Goal: Information Seeking & Learning: Learn about a topic

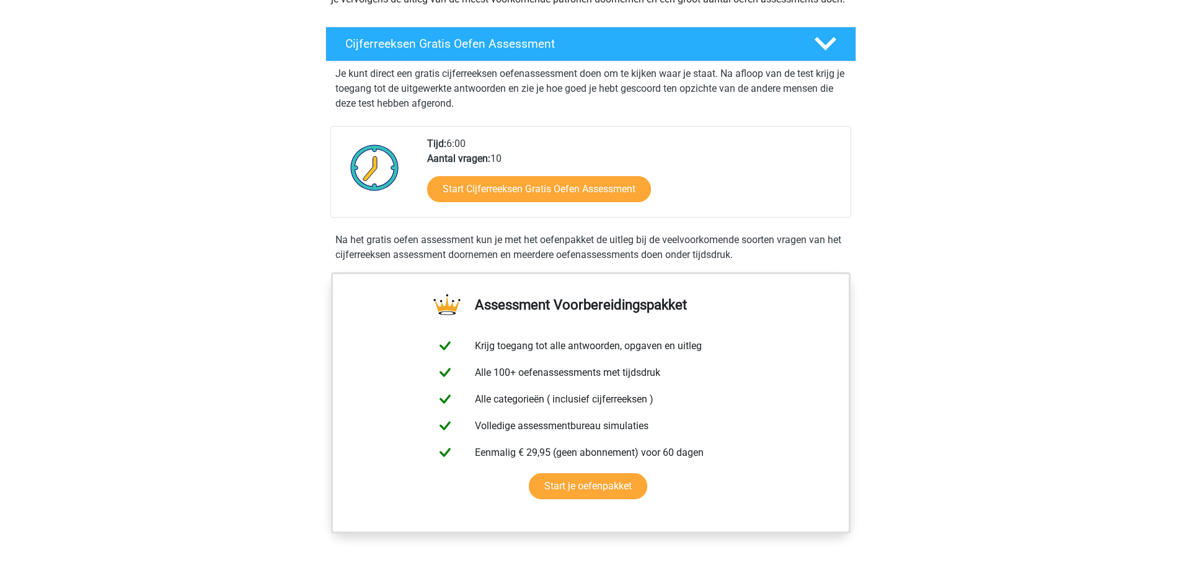
scroll to position [62, 0]
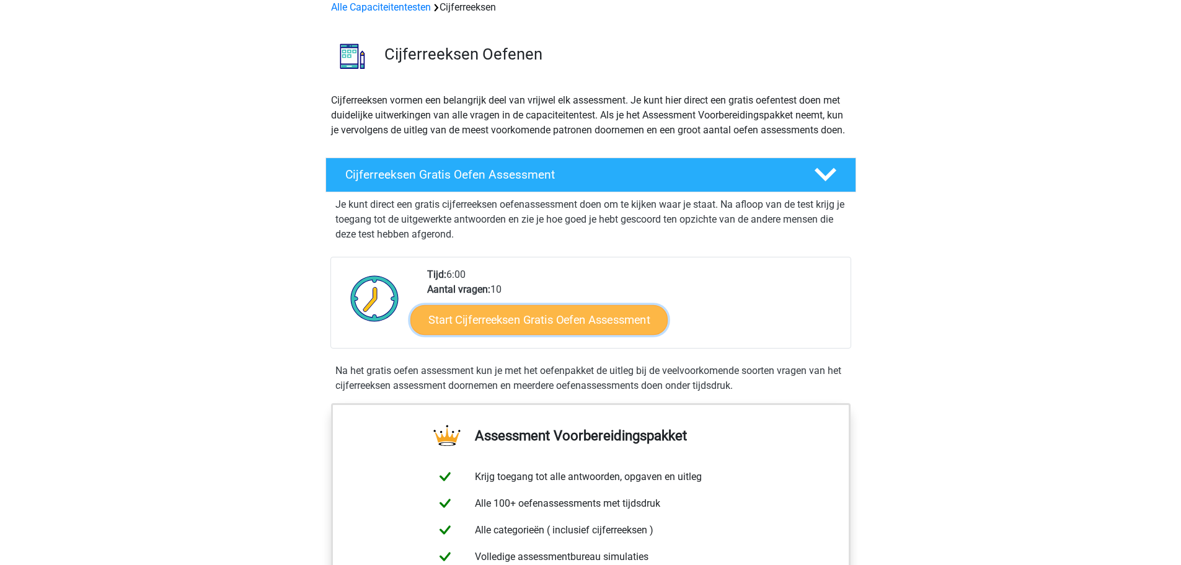
click at [627, 334] on link "Start Cijferreeksen Gratis Oefen Assessment" at bounding box center [538, 319] width 257 height 30
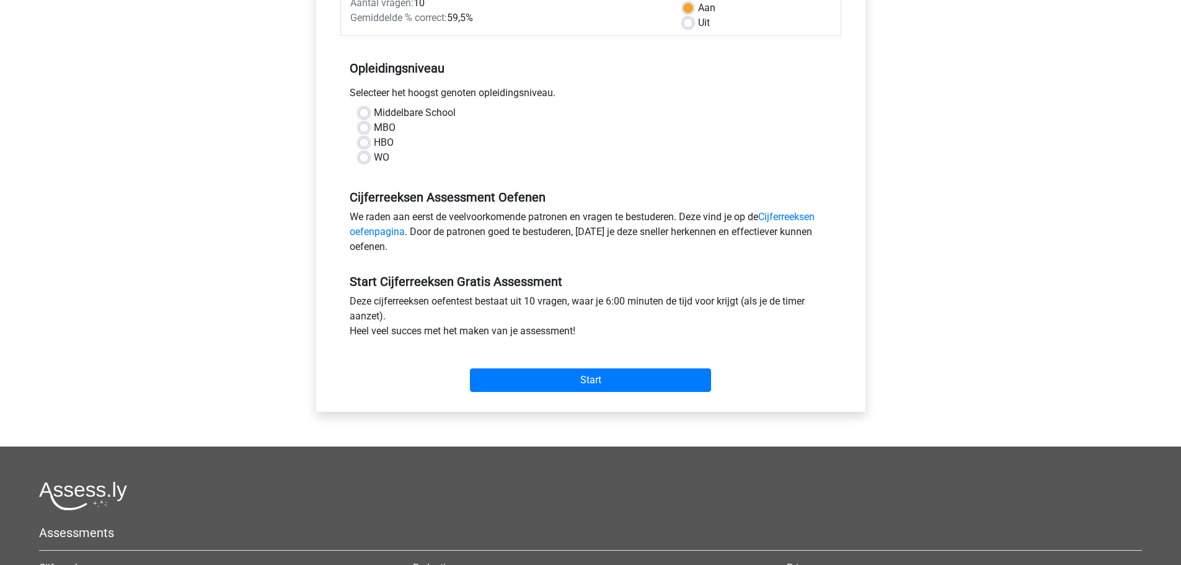
scroll to position [62, 0]
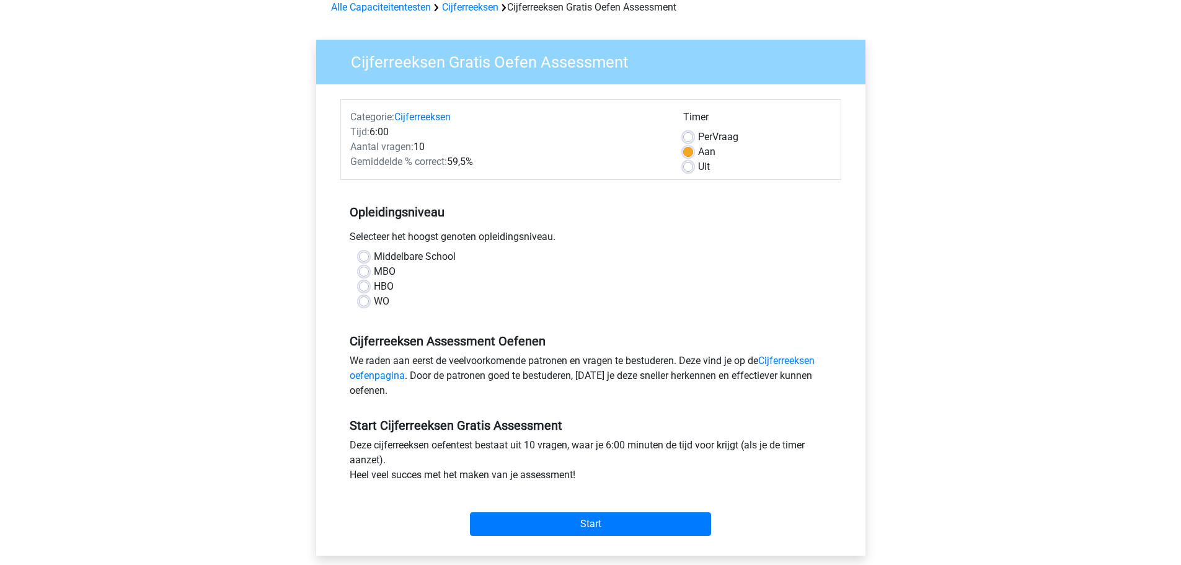
click at [382, 286] on label "HBO" at bounding box center [384, 286] width 20 height 15
click at [369, 286] on input "HBO" at bounding box center [364, 285] width 10 height 12
radio input "true"
click at [672, 527] on input "Start" at bounding box center [590, 524] width 241 height 24
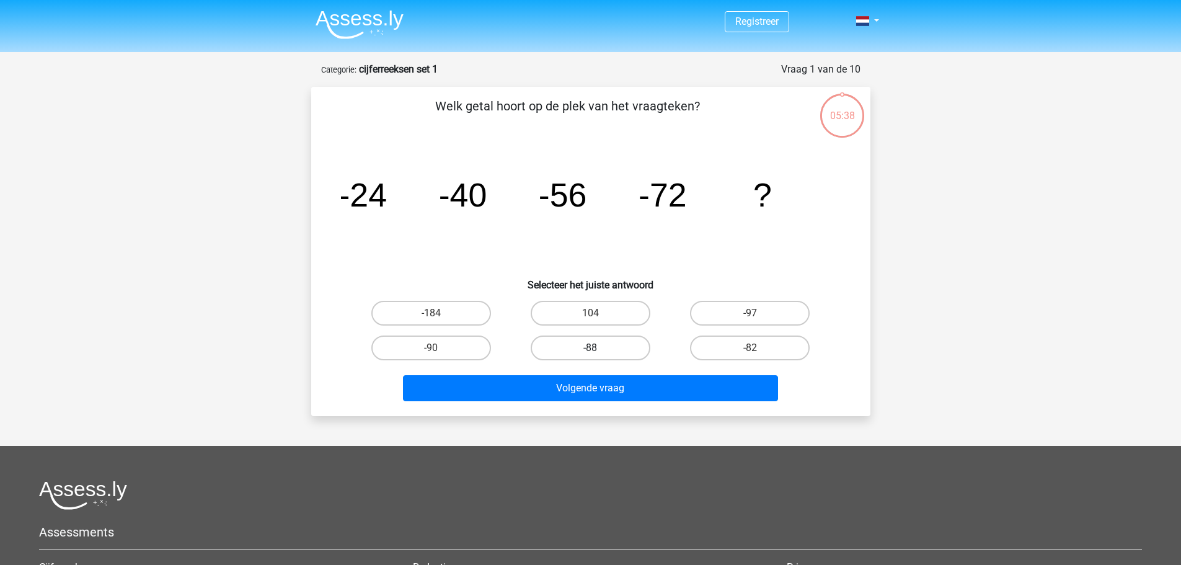
click at [602, 347] on label "-88" at bounding box center [591, 347] width 120 height 25
click at [598, 348] on input "-88" at bounding box center [594, 352] width 8 height 8
radio input "true"
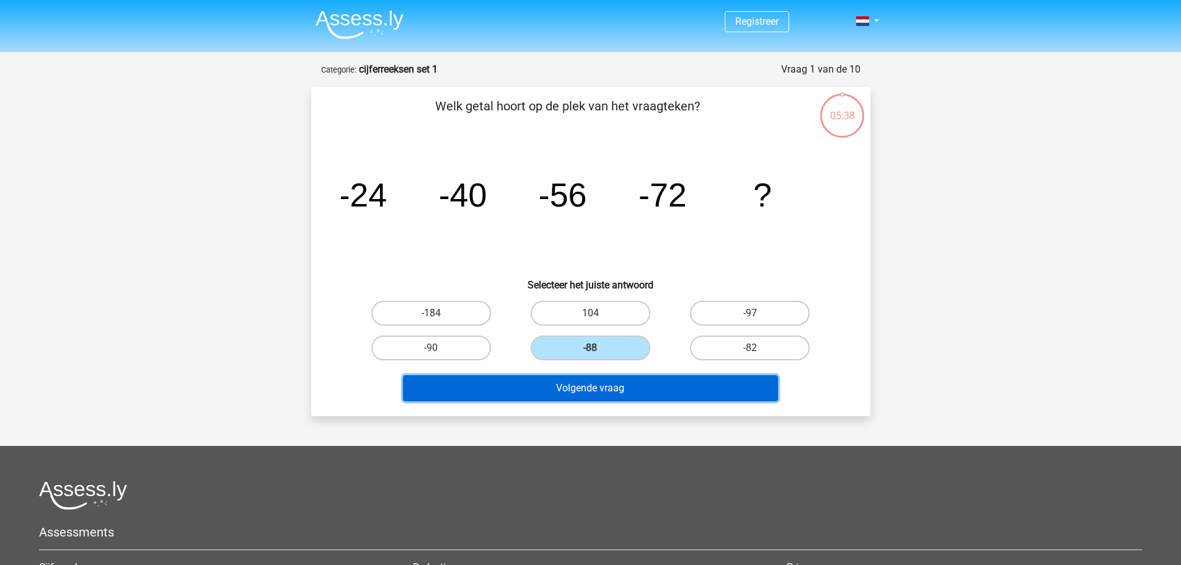
click at [628, 385] on button "Volgende vraag" at bounding box center [590, 388] width 375 height 26
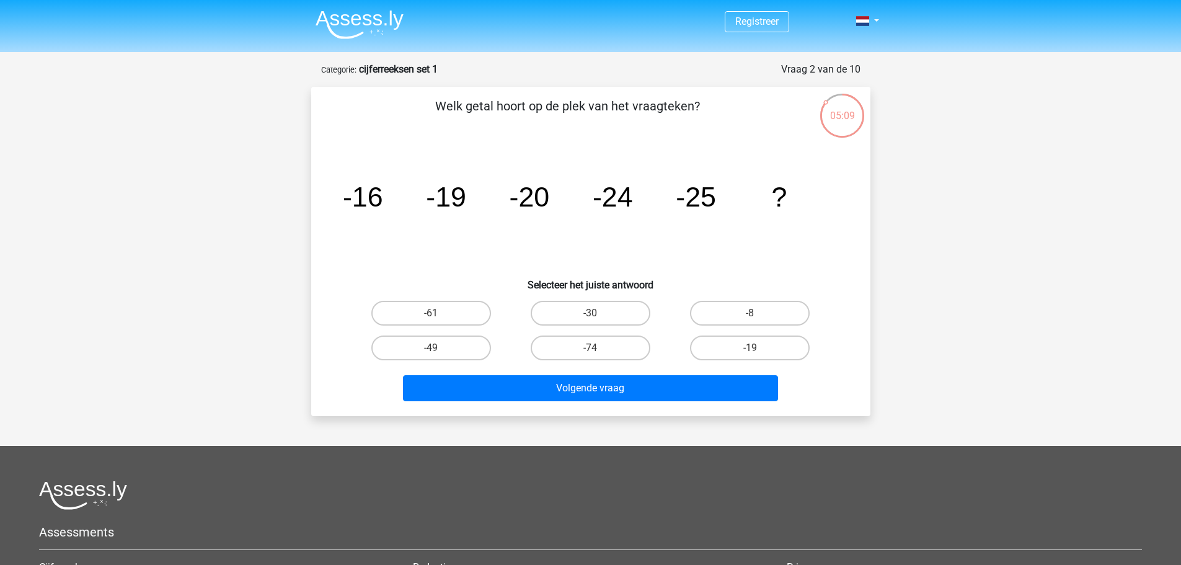
click at [598, 315] on input "-30" at bounding box center [594, 317] width 8 height 8
radio input "true"
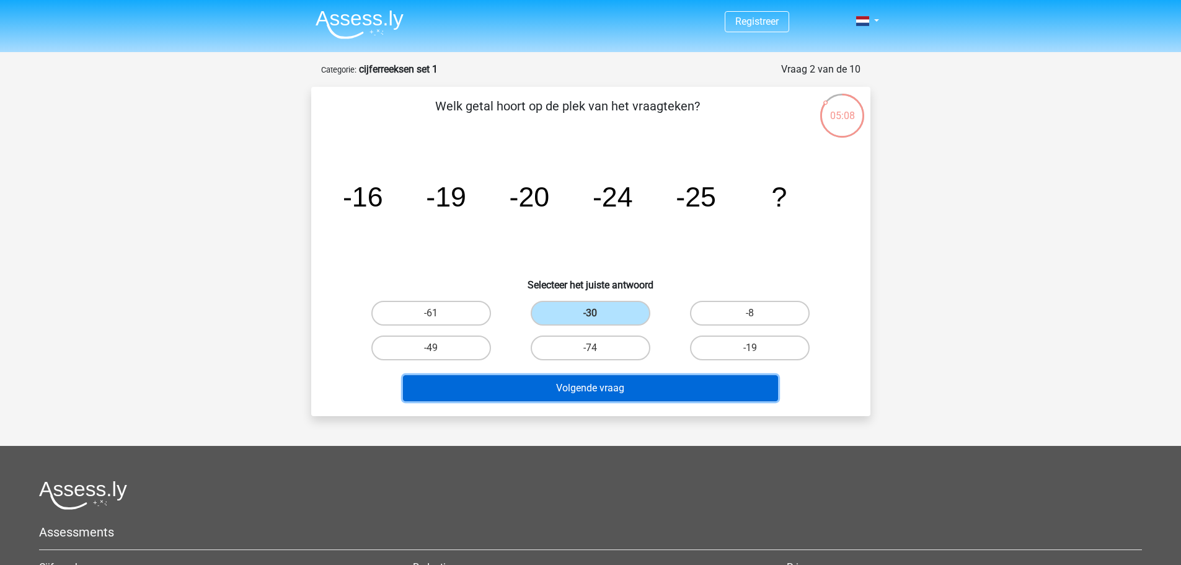
click at [602, 378] on button "Volgende vraag" at bounding box center [590, 388] width 375 height 26
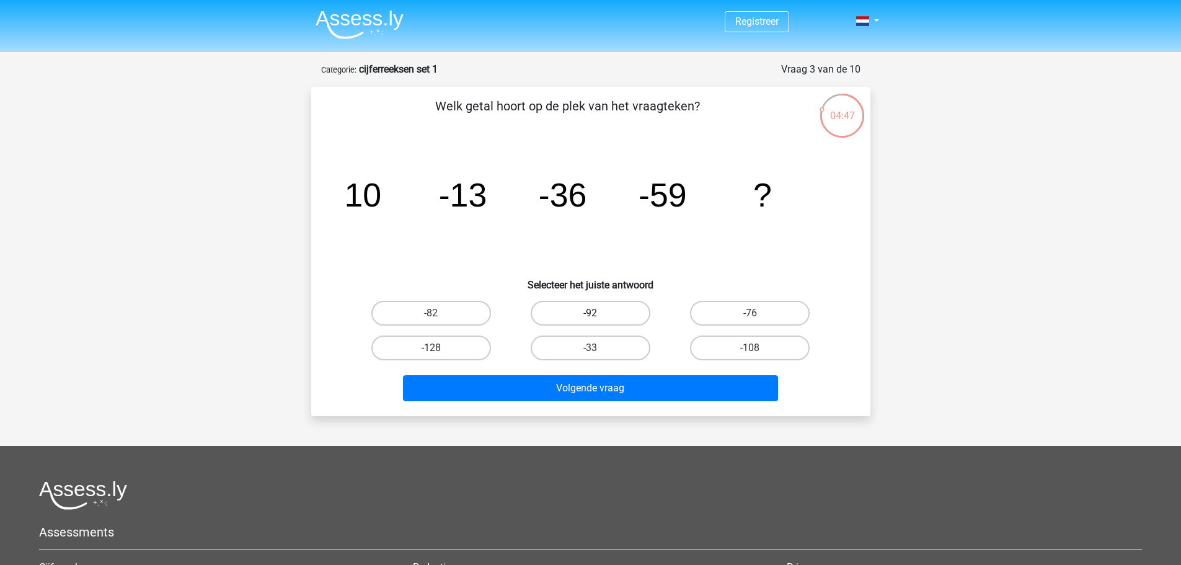
click at [589, 320] on label "-92" at bounding box center [591, 313] width 120 height 25
click at [590, 320] on input "-92" at bounding box center [594, 317] width 8 height 8
radio input "true"
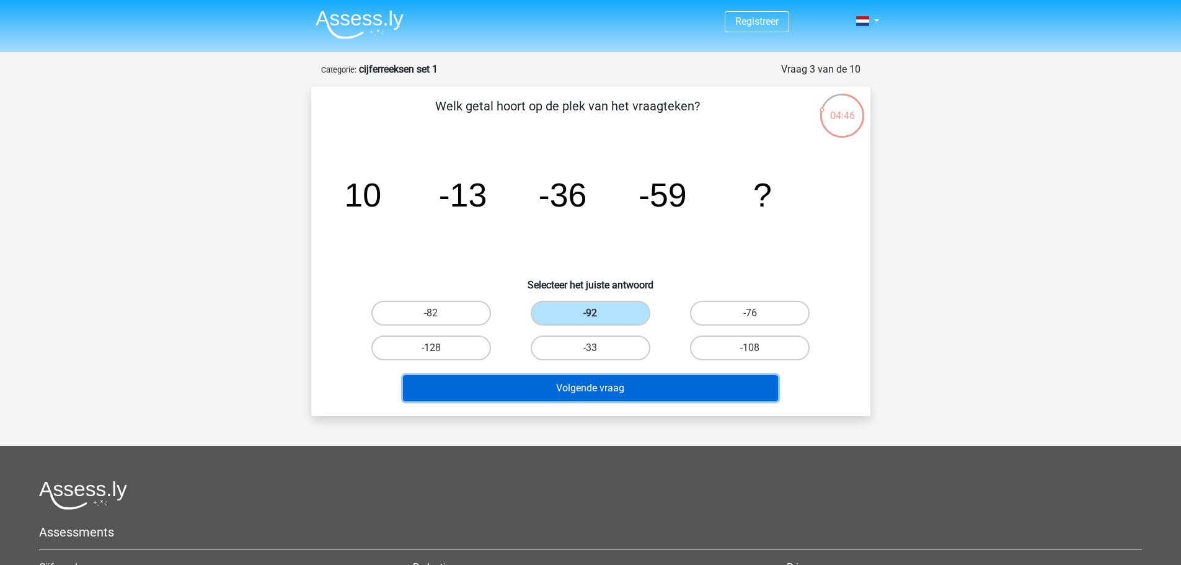
click at [628, 392] on button "Volgende vraag" at bounding box center [590, 388] width 375 height 26
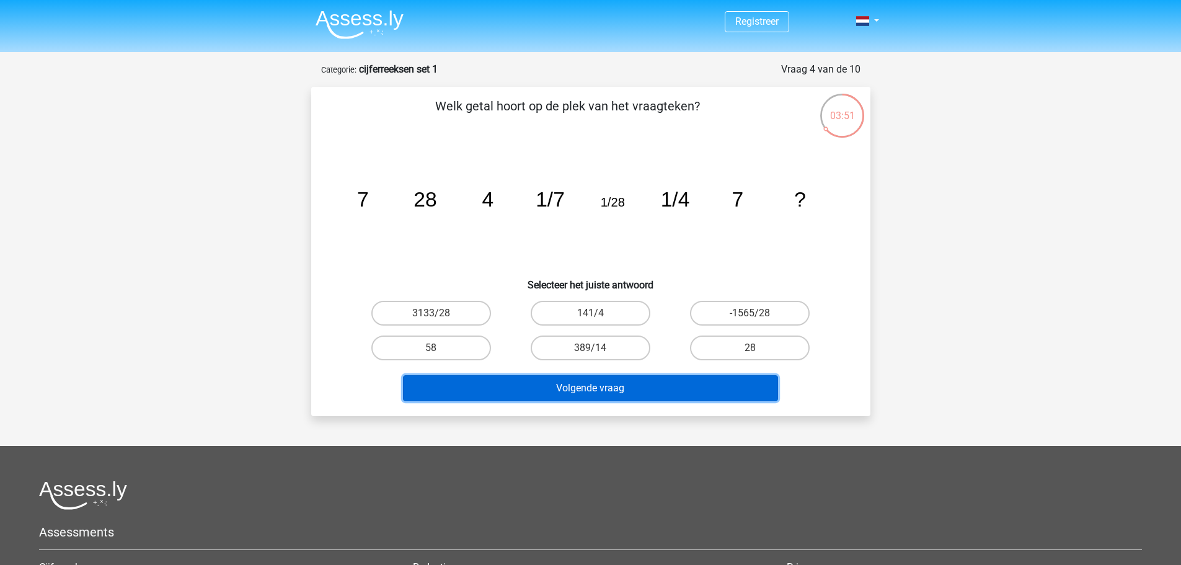
click at [621, 382] on button "Volgende vraag" at bounding box center [590, 388] width 375 height 26
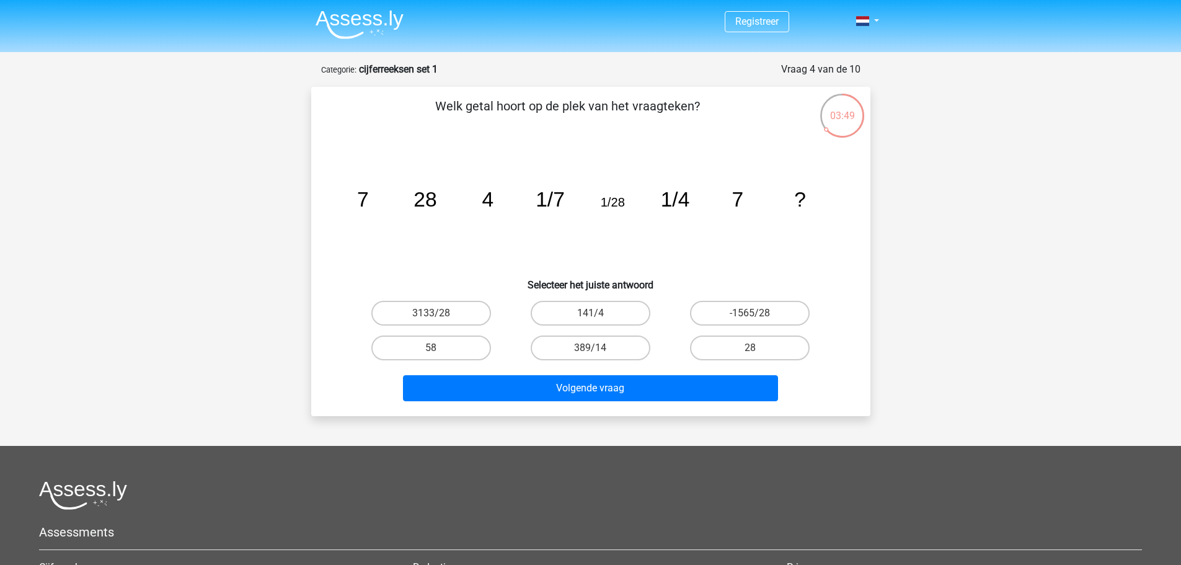
click at [518, 252] on icon "image/svg+xml 7 28 4 1/7 1/28 1/4 7 ?" at bounding box center [591, 206] width 500 height 125
click at [734, 335] on label "28" at bounding box center [750, 347] width 120 height 25
click at [750, 348] on input "28" at bounding box center [754, 352] width 8 height 8
radio input "true"
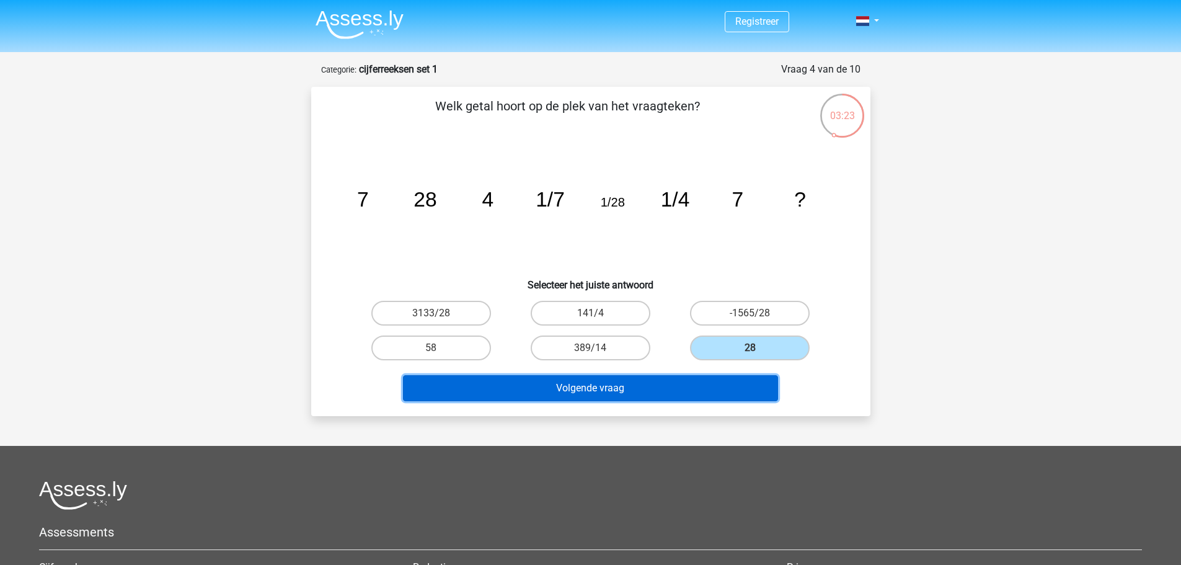
click at [699, 389] on button "Volgende vraag" at bounding box center [590, 388] width 375 height 26
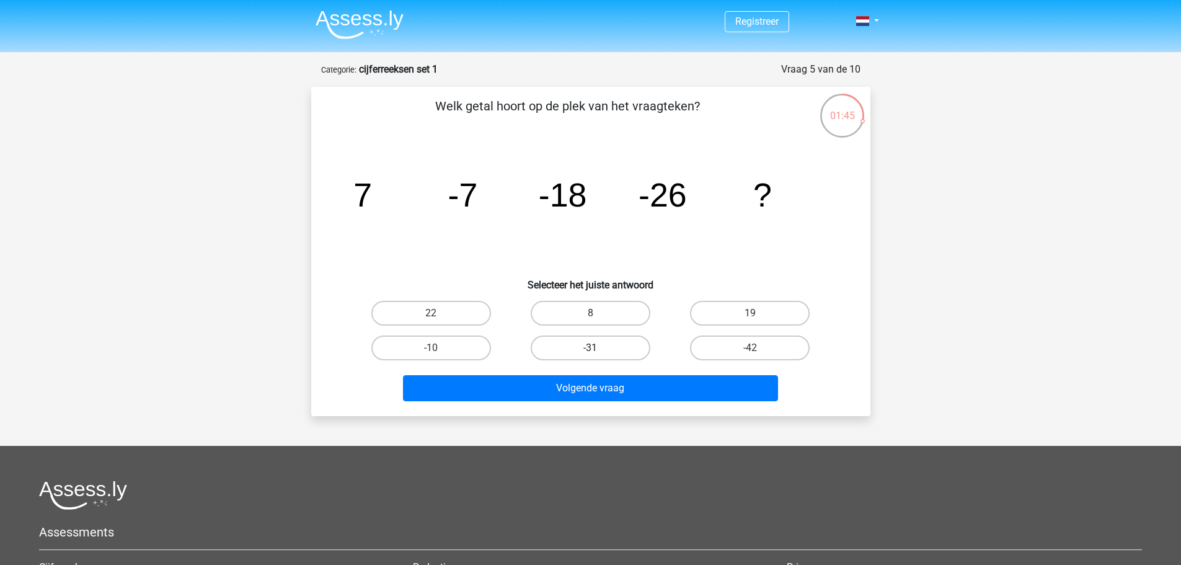
click at [608, 355] on label "-31" at bounding box center [591, 347] width 120 height 25
click at [598, 355] on input "-31" at bounding box center [594, 352] width 8 height 8
radio input "true"
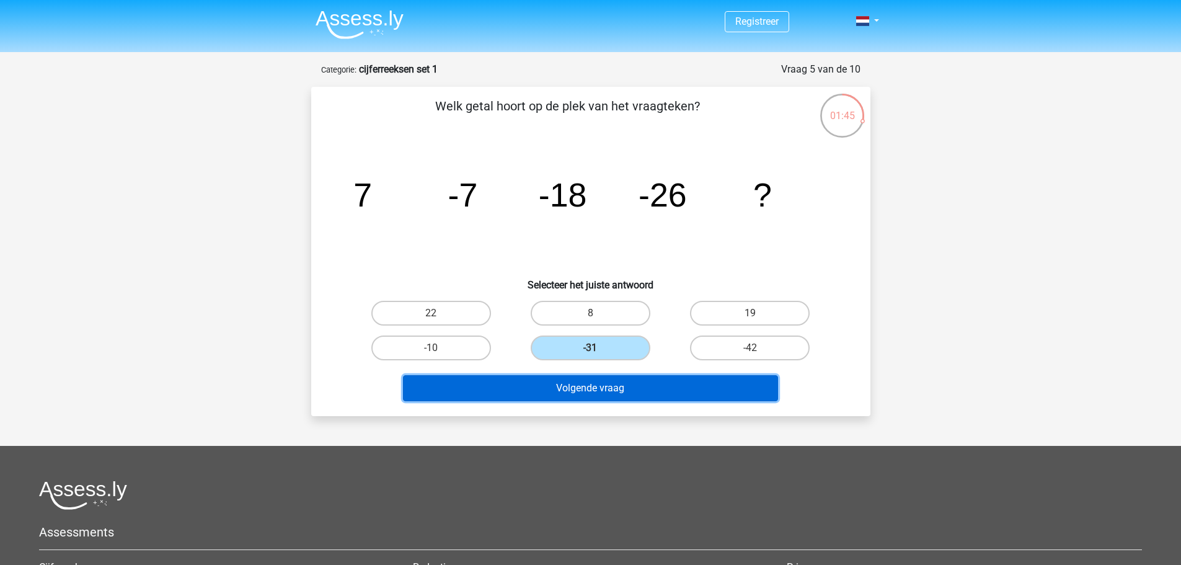
click at [640, 390] on button "Volgende vraag" at bounding box center [590, 388] width 375 height 26
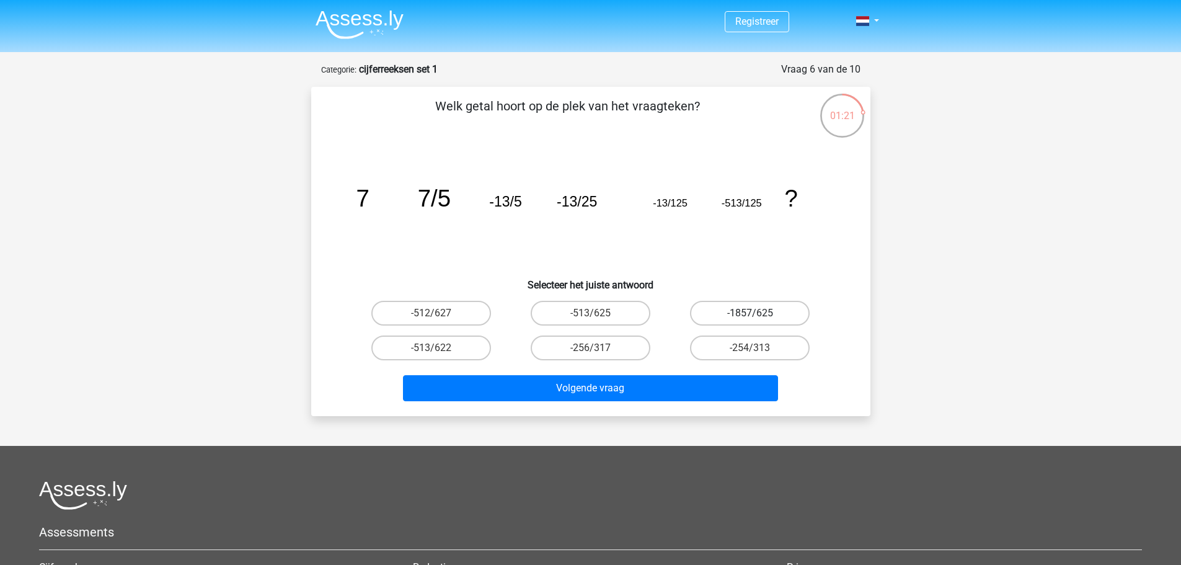
click at [747, 312] on label "-1857/625" at bounding box center [750, 313] width 120 height 25
click at [750, 313] on input "-1857/625" at bounding box center [754, 317] width 8 height 8
radio input "true"
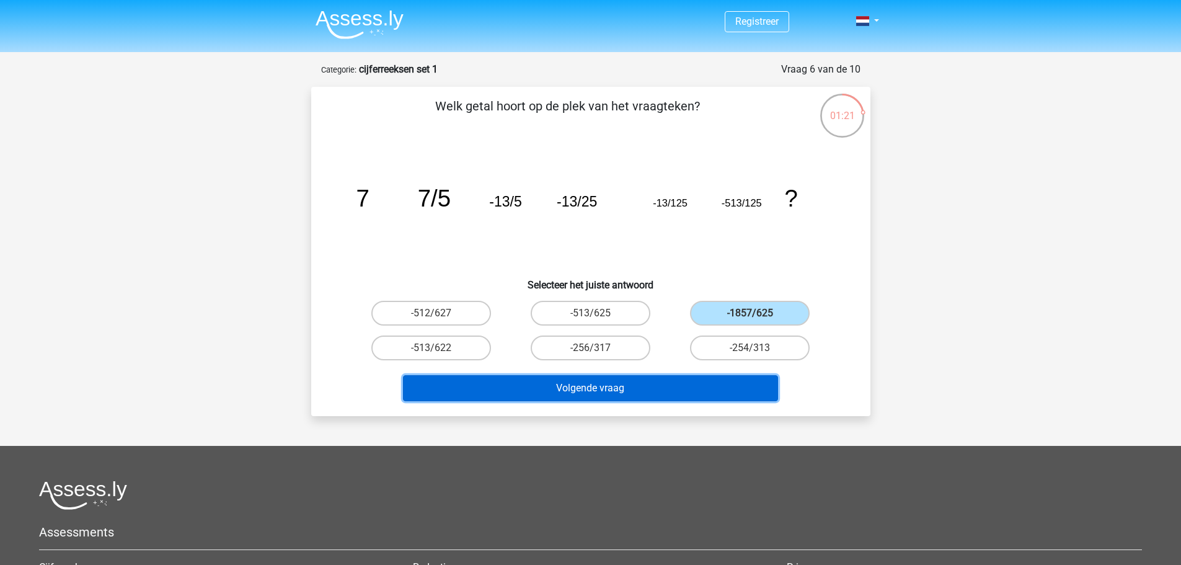
click at [692, 386] on button "Volgende vraag" at bounding box center [590, 388] width 375 height 26
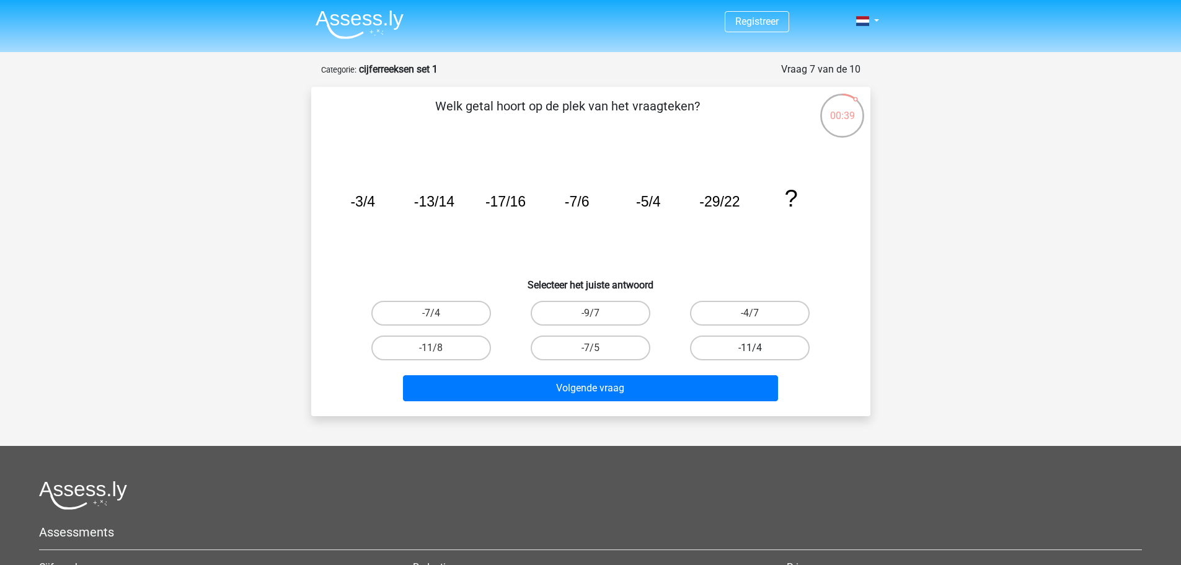
click at [758, 348] on label "-11/4" at bounding box center [750, 347] width 120 height 25
click at [758, 348] on input "-11/4" at bounding box center [754, 352] width 8 height 8
radio input "true"
drag, startPoint x: 715, startPoint y: 403, endPoint x: 601, endPoint y: 447, distance: 121.7
click at [700, 408] on div "Welk getal hoort op de plek van het vraagteken? image/svg+xml -3/4 -13/14 -17/1…" at bounding box center [590, 251] width 559 height 329
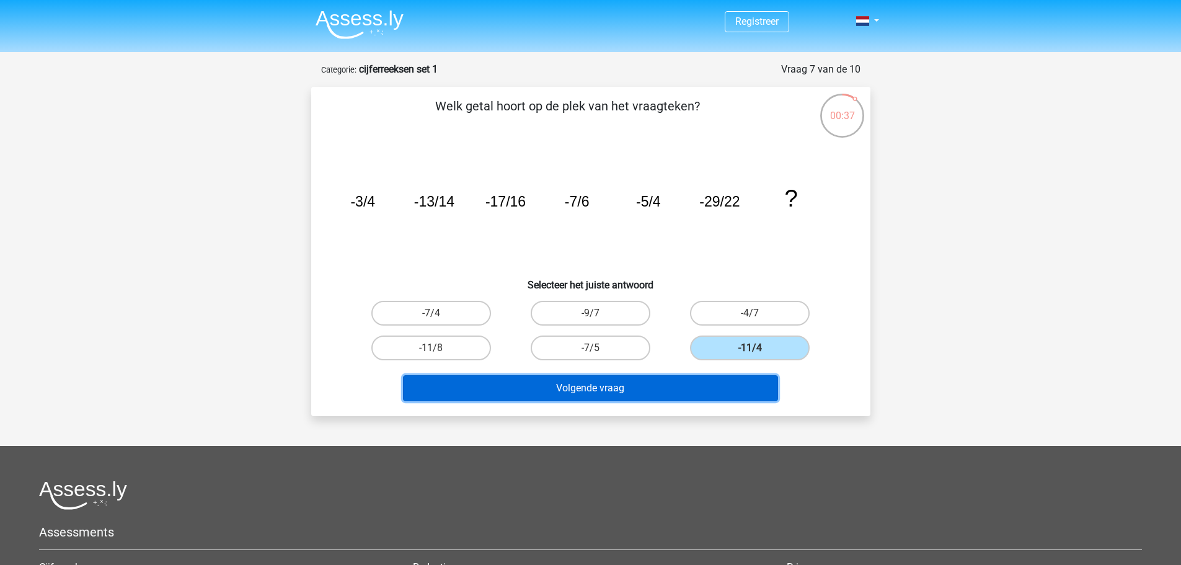
click at [602, 377] on button "Volgende vraag" at bounding box center [590, 388] width 375 height 26
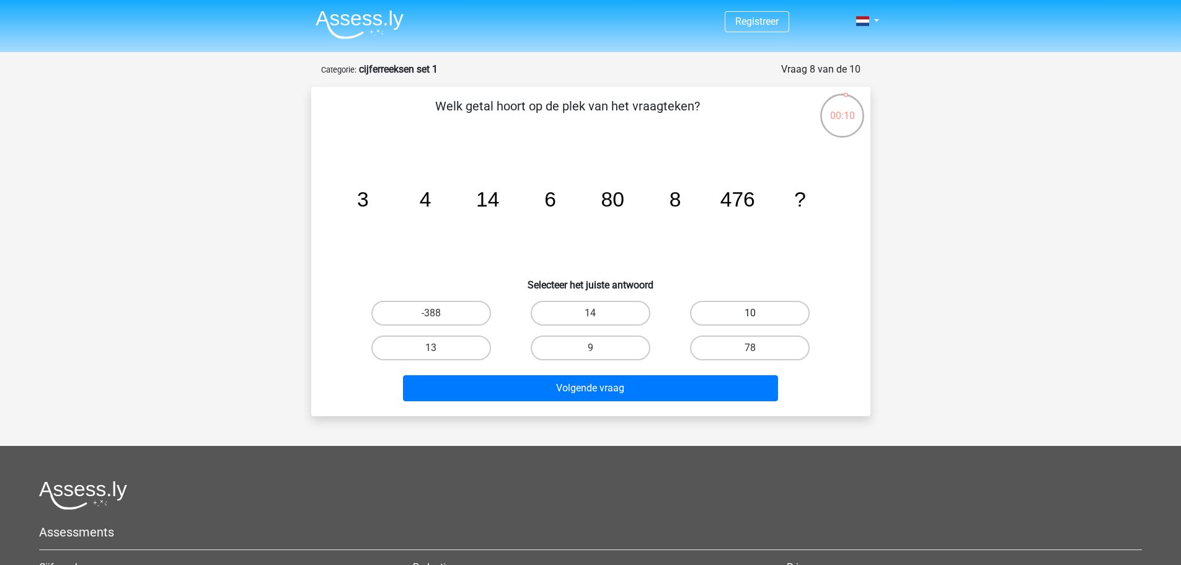
click at [724, 310] on label "10" at bounding box center [750, 313] width 120 height 25
click at [750, 313] on input "10" at bounding box center [754, 317] width 8 height 8
radio input "true"
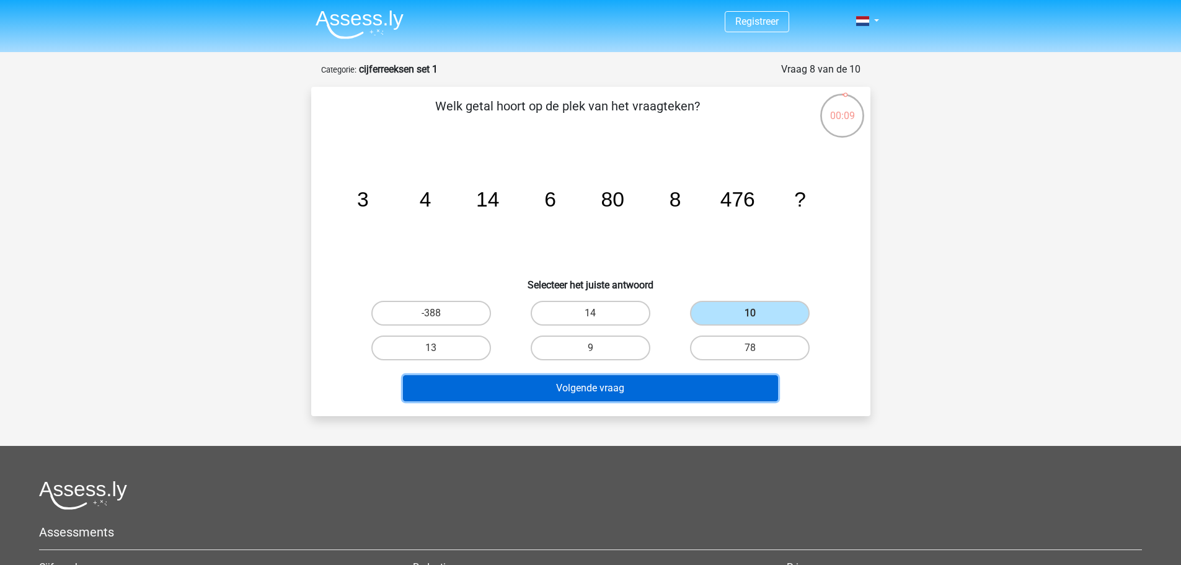
click at [687, 397] on button "Volgende vraag" at bounding box center [590, 388] width 375 height 26
